Goal: Use online tool/utility

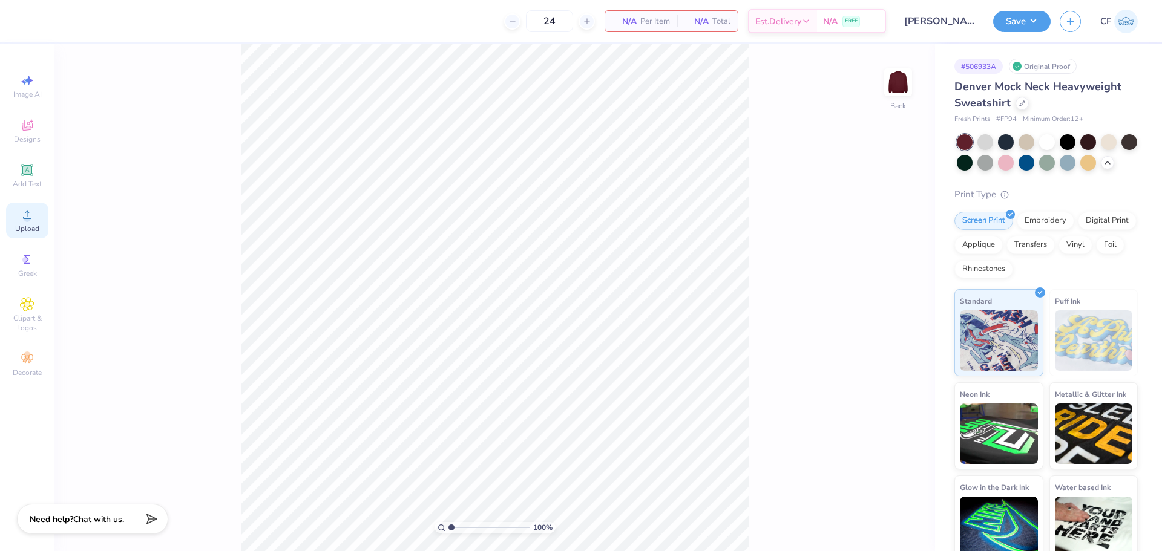
click at [32, 220] on icon at bounding box center [27, 215] width 15 height 15
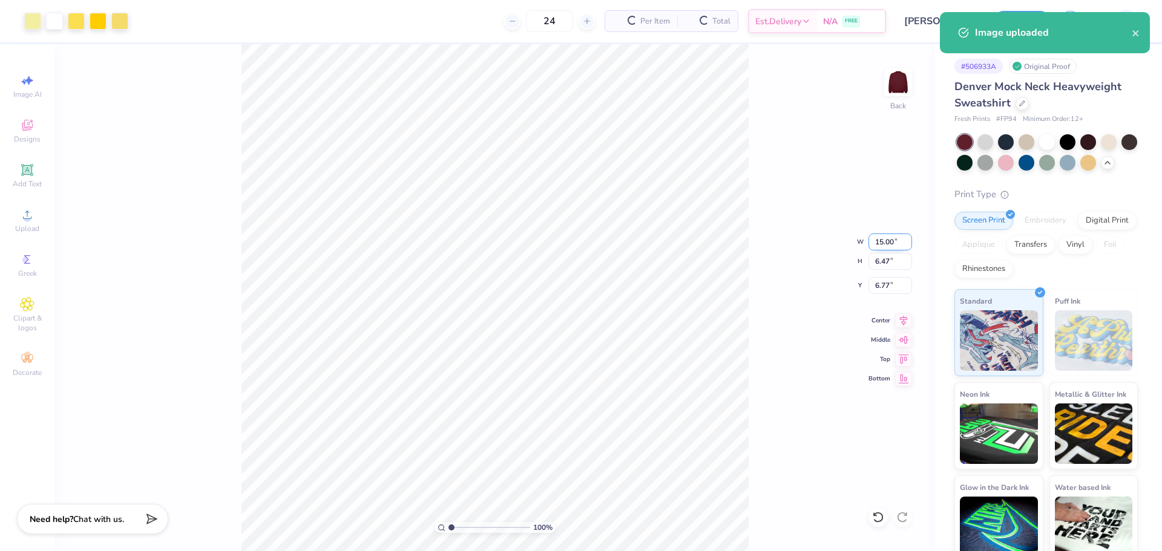
click at [883, 243] on input "15.00" at bounding box center [891, 242] width 44 height 17
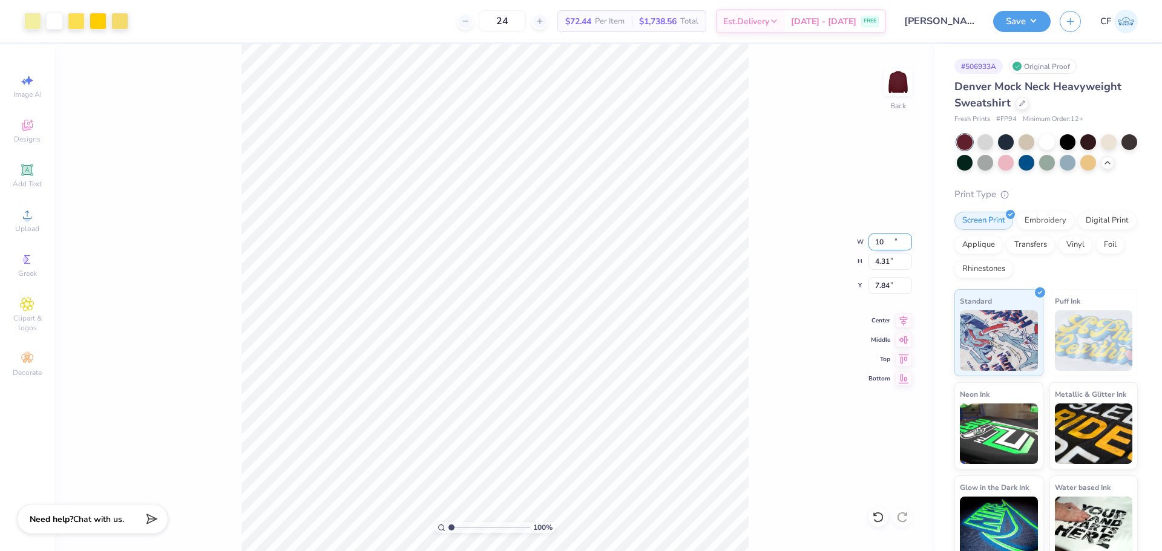
type input "10.00"
type input "4.31"
click at [876, 285] on input "7.84" at bounding box center [891, 285] width 44 height 17
type input "3.00"
click at [883, 240] on input "10.00" at bounding box center [891, 242] width 44 height 17
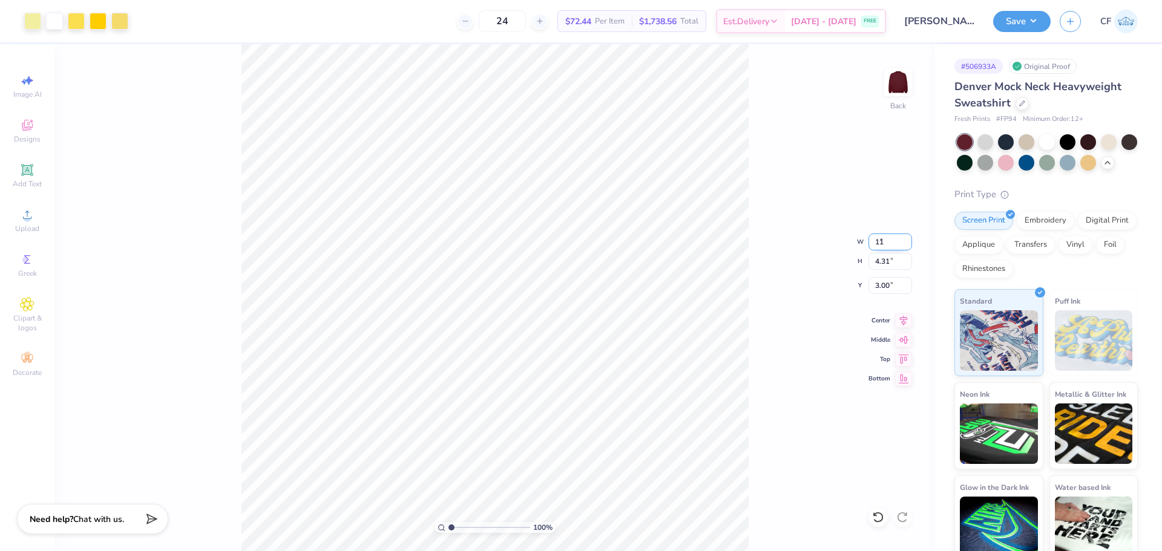
type input "11.00"
type input "4.74"
click at [891, 288] on input "2.78" at bounding box center [891, 285] width 44 height 17
type input "3.00"
